Goal: Information Seeking & Learning: Learn about a topic

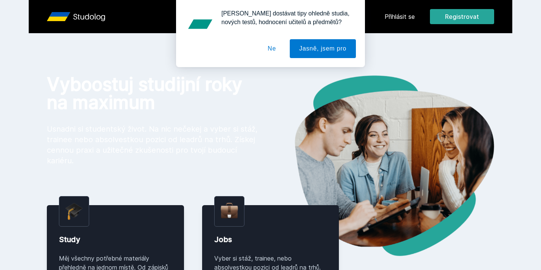
click at [274, 45] on button "Ne" at bounding box center [271, 48] width 27 height 19
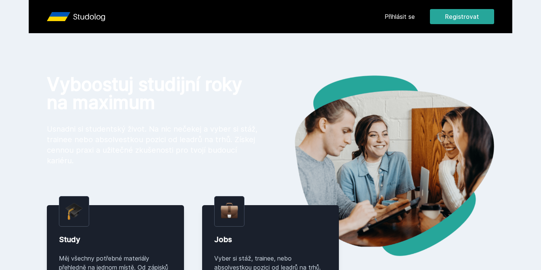
click at [385, 19] on link "Přihlásit se" at bounding box center [400, 16] width 30 height 9
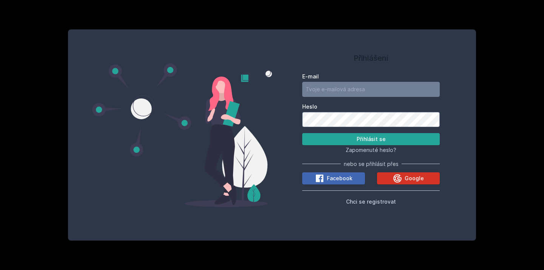
click at [397, 178] on icon at bounding box center [397, 178] width 9 height 9
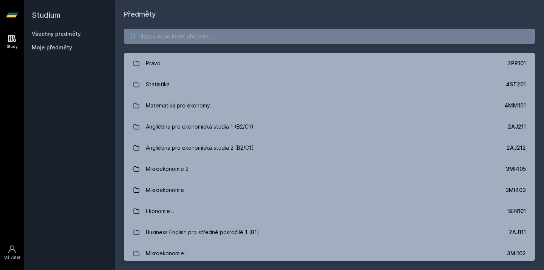
click at [215, 34] on input "search" at bounding box center [329, 36] width 411 height 15
click at [213, 41] on input "search" at bounding box center [329, 36] width 411 height 15
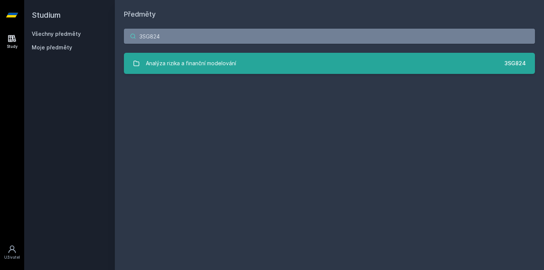
type input "3SG824"
click at [212, 61] on div "Analýza rizika a finanční modelování" at bounding box center [191, 63] width 90 height 15
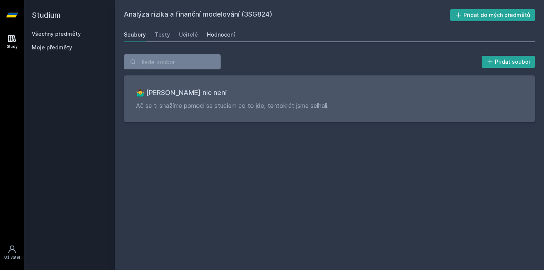
click at [219, 40] on link "Hodnocení" at bounding box center [221, 34] width 28 height 15
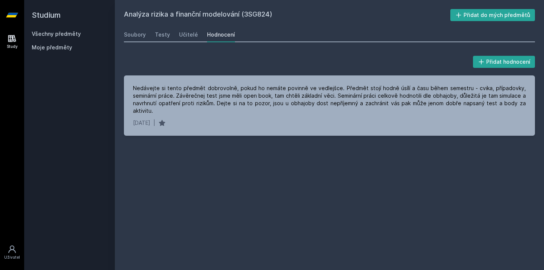
click at [11, 17] on icon at bounding box center [12, 15] width 12 height 5
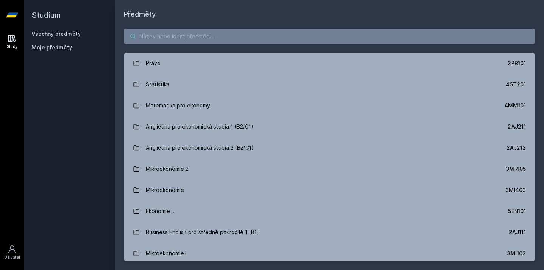
click at [190, 41] on input "search" at bounding box center [329, 36] width 411 height 15
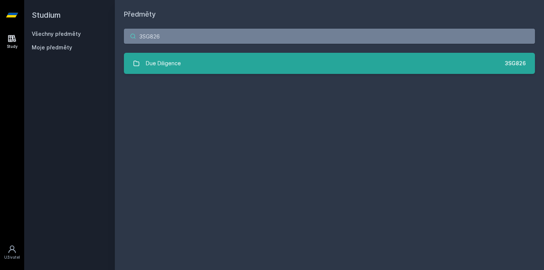
type input "3SG826"
click at [201, 57] on link "Due Diligence 3SG826" at bounding box center [329, 63] width 411 height 21
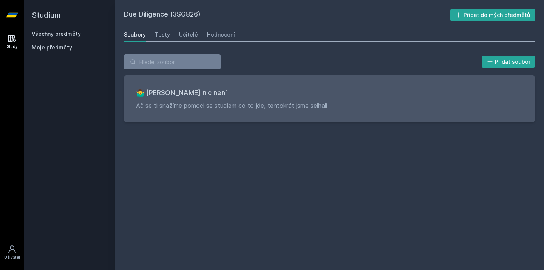
click at [11, 17] on icon at bounding box center [12, 15] width 12 height 5
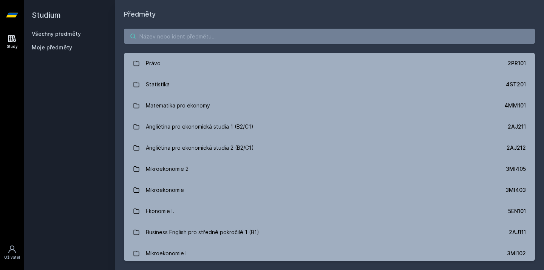
click at [241, 40] on input "search" at bounding box center [329, 36] width 411 height 15
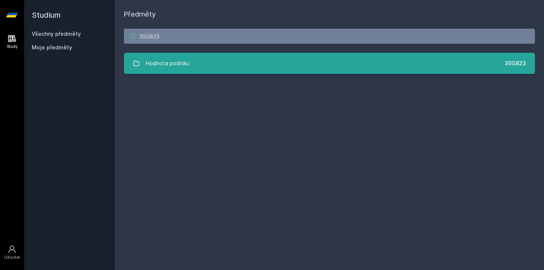
type input "3SG823"
click at [241, 57] on link "Hodnota podniku 3SG823" at bounding box center [329, 63] width 411 height 21
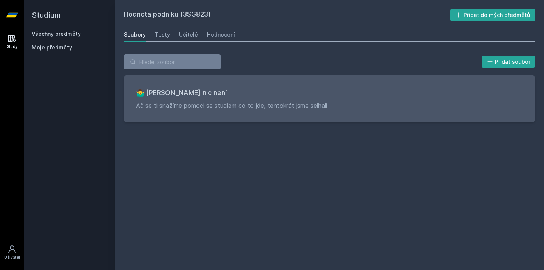
click at [12, 14] on icon at bounding box center [12, 15] width 12 height 5
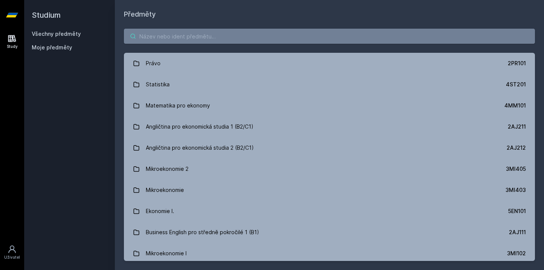
click at [161, 39] on input "search" at bounding box center [329, 36] width 411 height 15
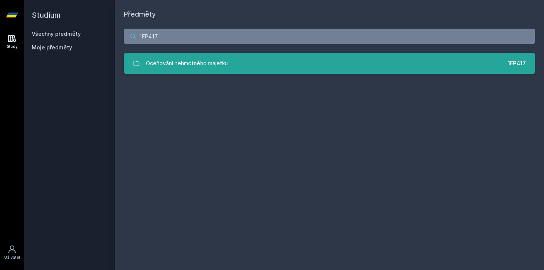
type input "1FP417"
click at [164, 56] on div "Oceňování nehmotného majetku" at bounding box center [187, 63] width 82 height 15
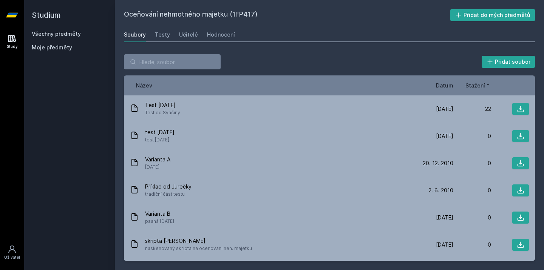
click at [451, 88] on span "Datum" at bounding box center [444, 86] width 17 height 8
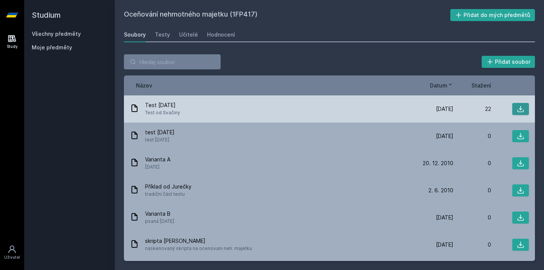
click at [517, 109] on icon at bounding box center [521, 109] width 8 height 8
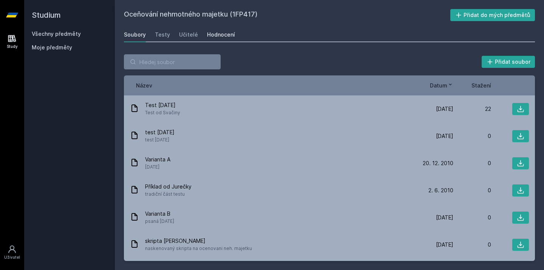
click at [218, 36] on div "Hodnocení" at bounding box center [221, 35] width 28 height 8
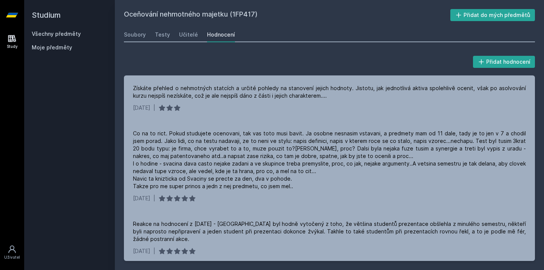
click at [12, 12] on icon at bounding box center [12, 15] width 12 height 30
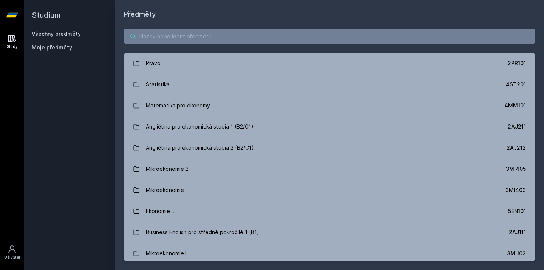
click at [206, 36] on input "search" at bounding box center [329, 36] width 411 height 15
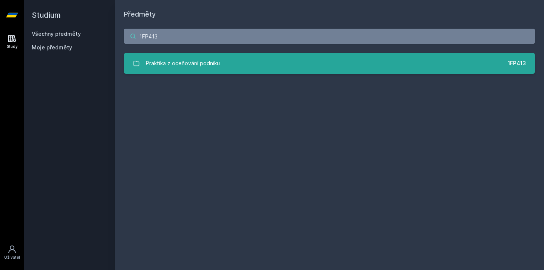
type input "1FP413"
click at [200, 64] on div "Praktika z oceňování podniku" at bounding box center [183, 63] width 74 height 15
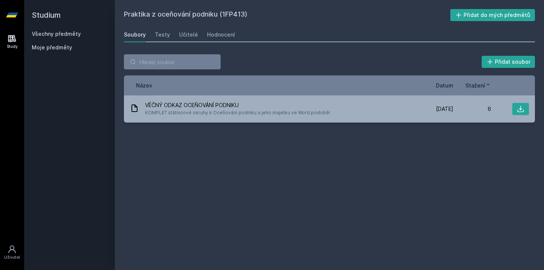
click at [11, 12] on icon at bounding box center [12, 15] width 12 height 30
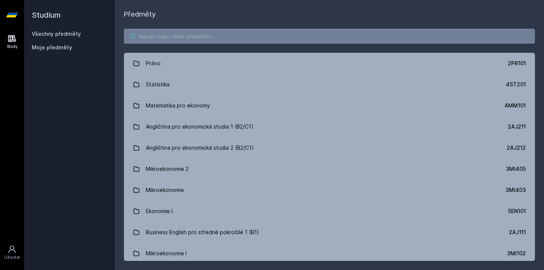
click at [151, 38] on input "search" at bounding box center [329, 36] width 411 height 15
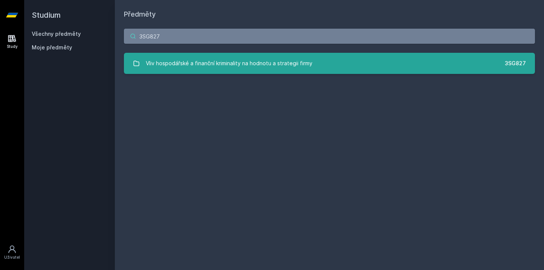
type input "3SG827"
click at [140, 62] on link "Vliv hospodářské a finanční kriminality na hodnotu a strategii firmy 3SG827" at bounding box center [329, 63] width 411 height 21
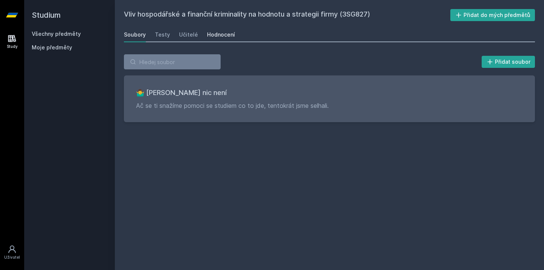
click at [210, 39] on link "Hodnocení" at bounding box center [221, 34] width 28 height 15
